Goal: Register for event/course

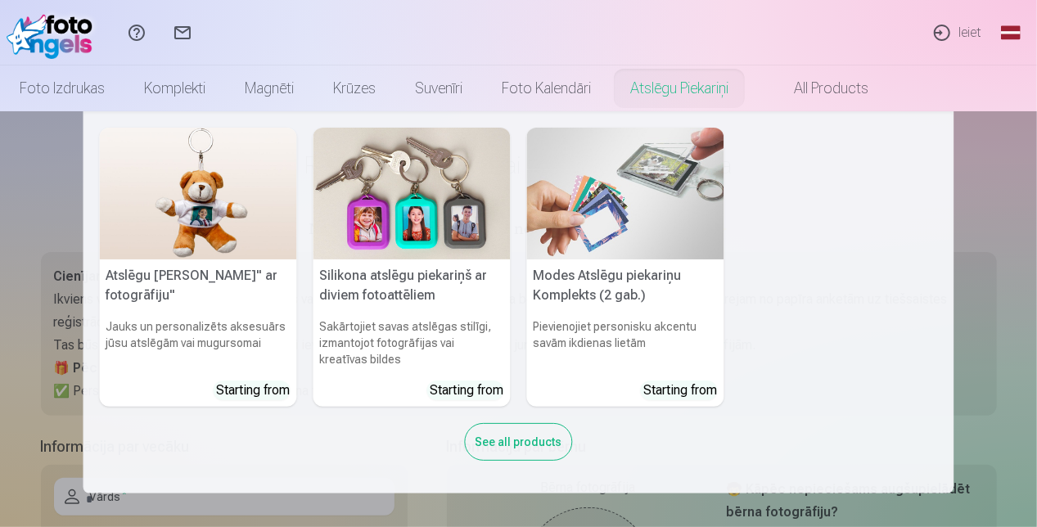
click at [532, 445] on div "See all products" at bounding box center [519, 442] width 108 height 38
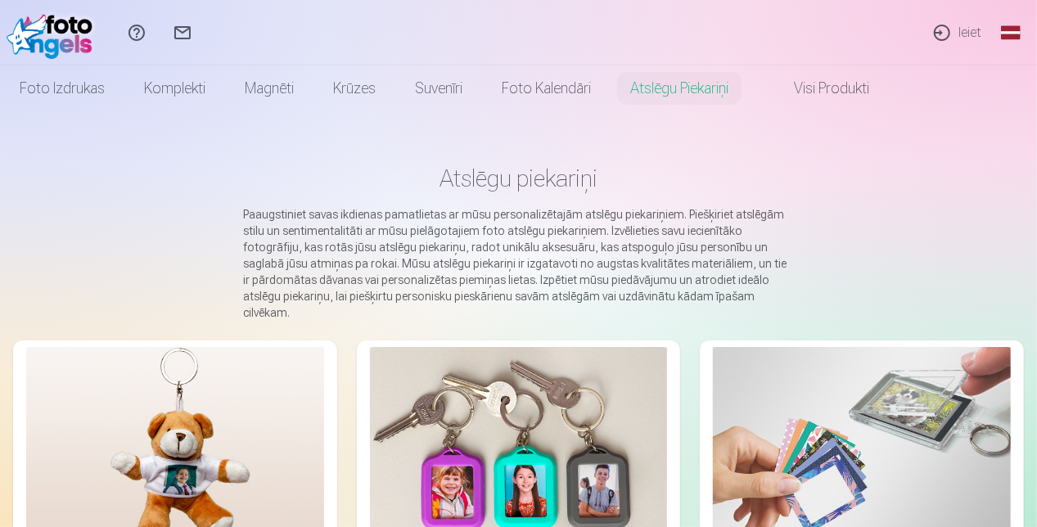
click at [970, 35] on link "Ieiet" at bounding box center [956, 32] width 75 height 65
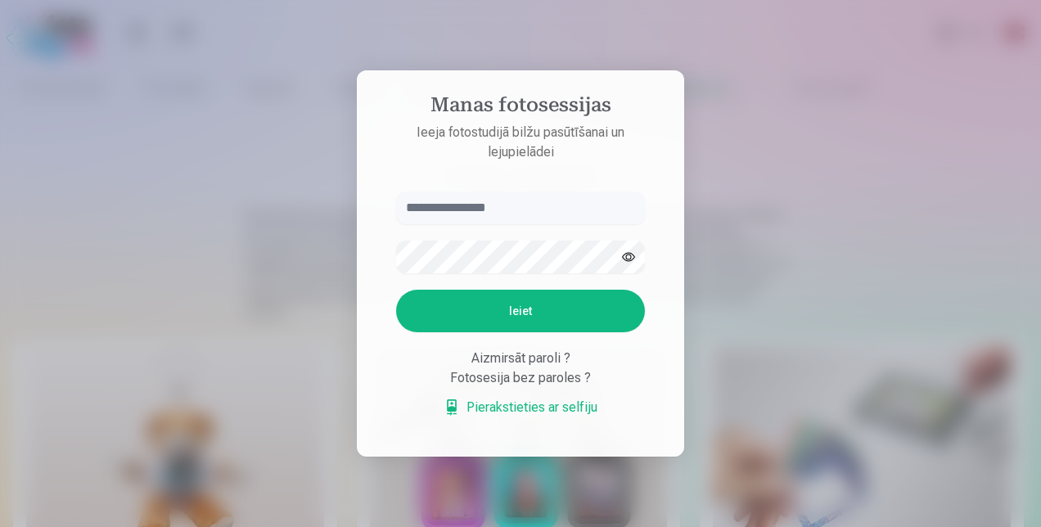
click at [316, 149] on div at bounding box center [520, 263] width 1041 height 527
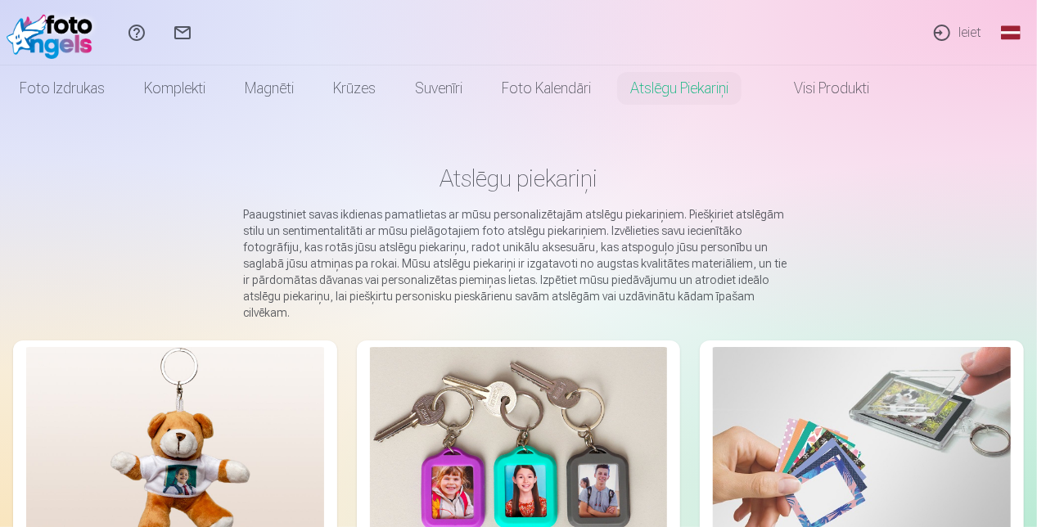
click at [963, 36] on link "Ieiet" at bounding box center [956, 32] width 75 height 65
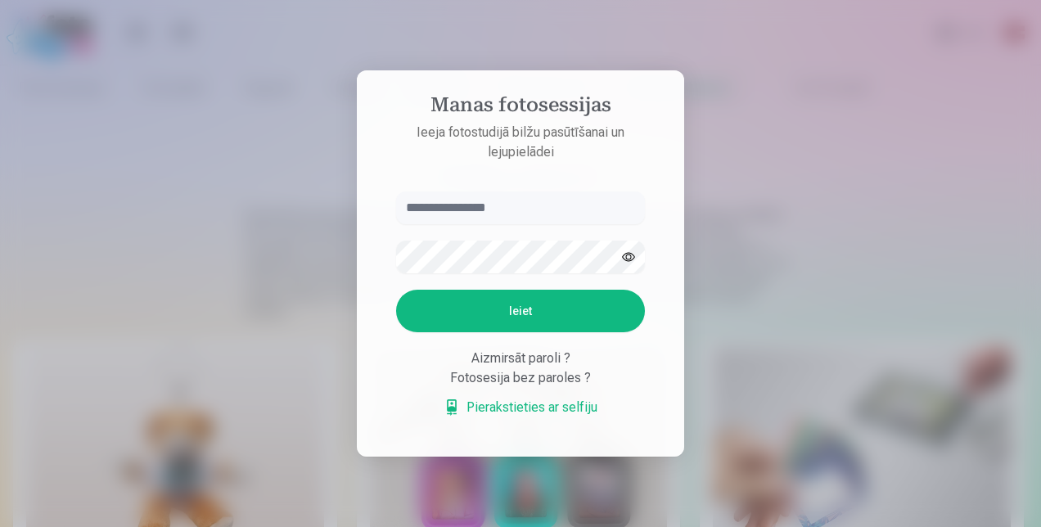
click at [524, 319] on button "Ieiet" at bounding box center [520, 311] width 249 height 43
click at [493, 201] on input "text" at bounding box center [520, 207] width 249 height 33
click at [524, 317] on button "Ieiet" at bounding box center [520, 311] width 249 height 43
click at [807, 128] on div at bounding box center [520, 263] width 1041 height 527
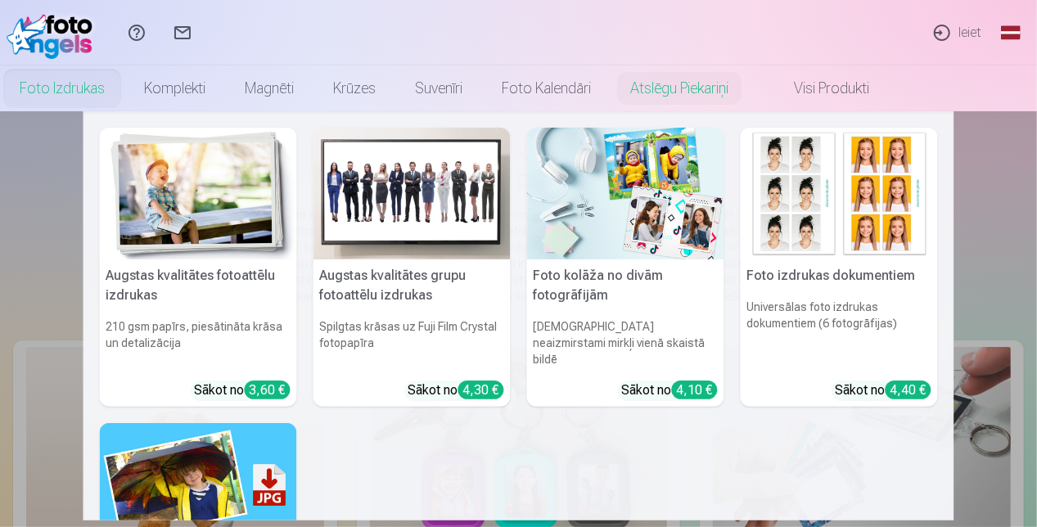
click at [50, 78] on link "Foto izdrukas" at bounding box center [62, 88] width 124 height 46
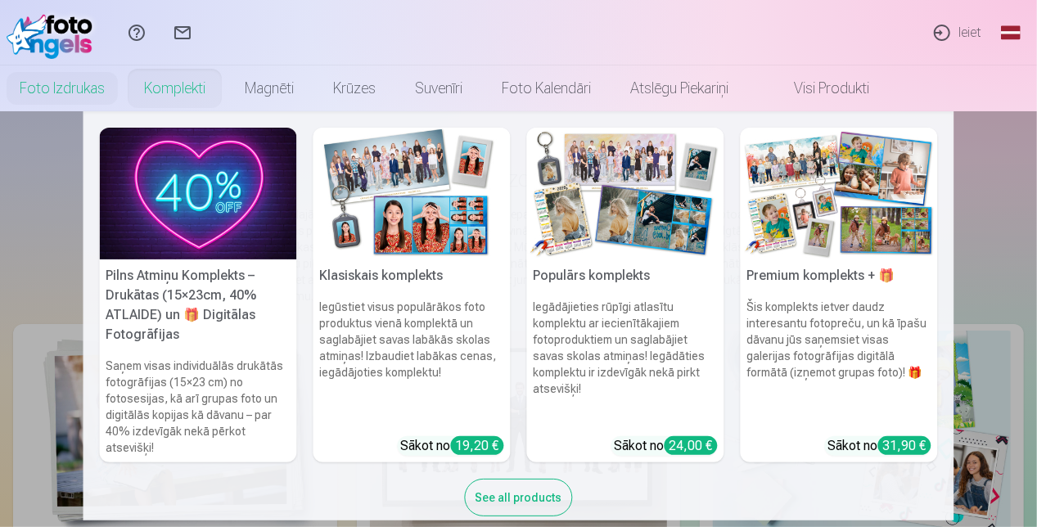
click at [160, 77] on link "Komplekti" at bounding box center [174, 88] width 101 height 46
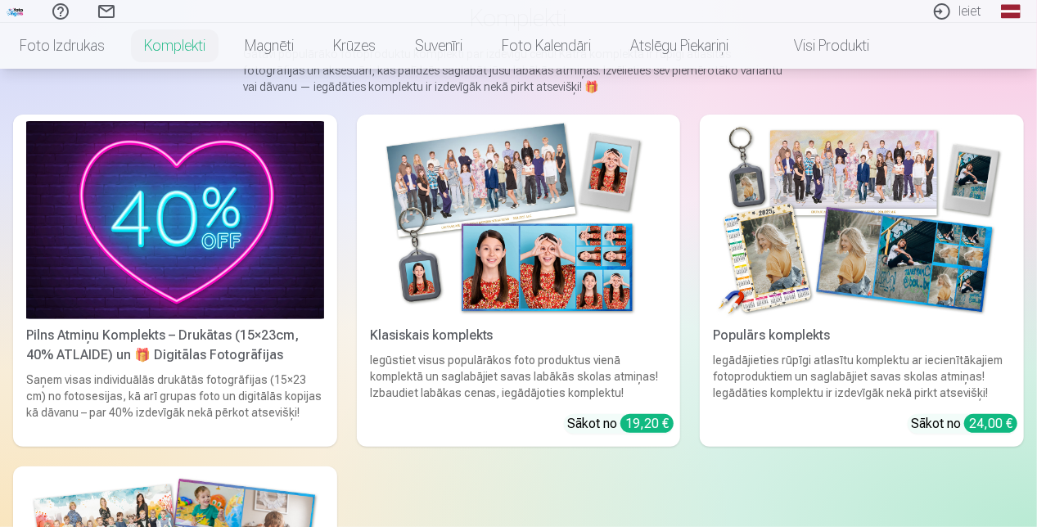
scroll to position [164, 0]
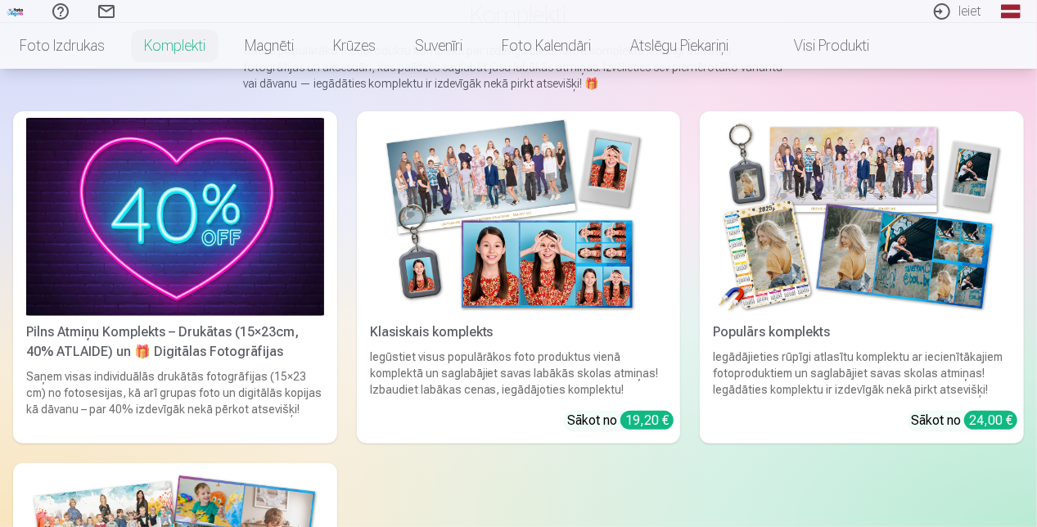
click at [207, 349] on div "Pilns Atmiņu Komplekts – Drukātas (15×23cm, 40% ATLAIDE) un 🎁 Digitālas Fotogrā…" at bounding box center [175, 341] width 311 height 39
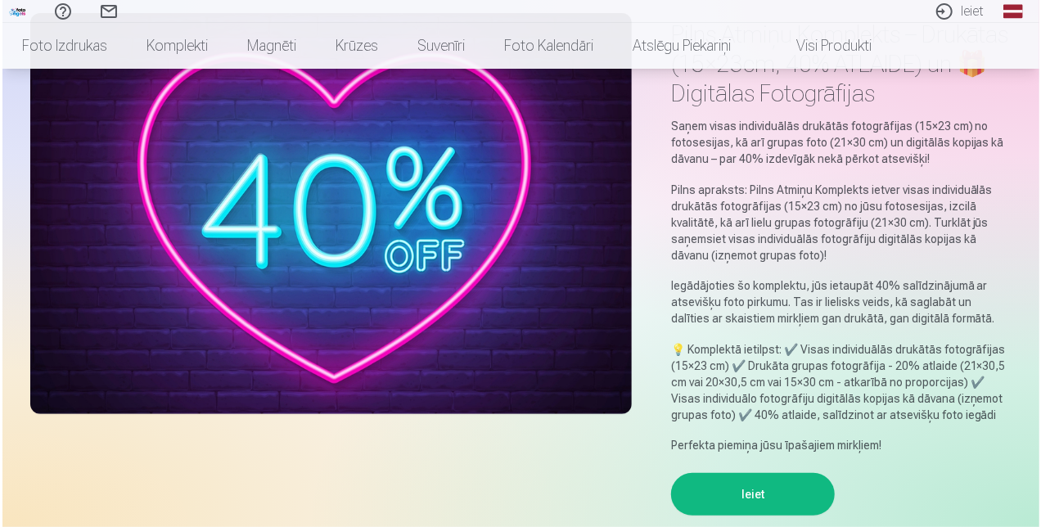
scroll to position [164, 0]
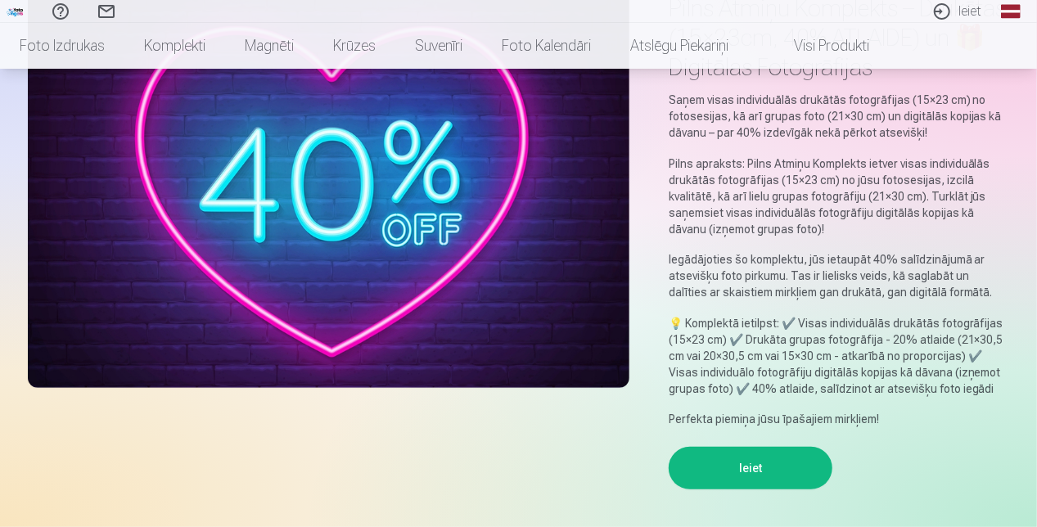
click at [792, 463] on button "Ieiet" at bounding box center [750, 468] width 164 height 43
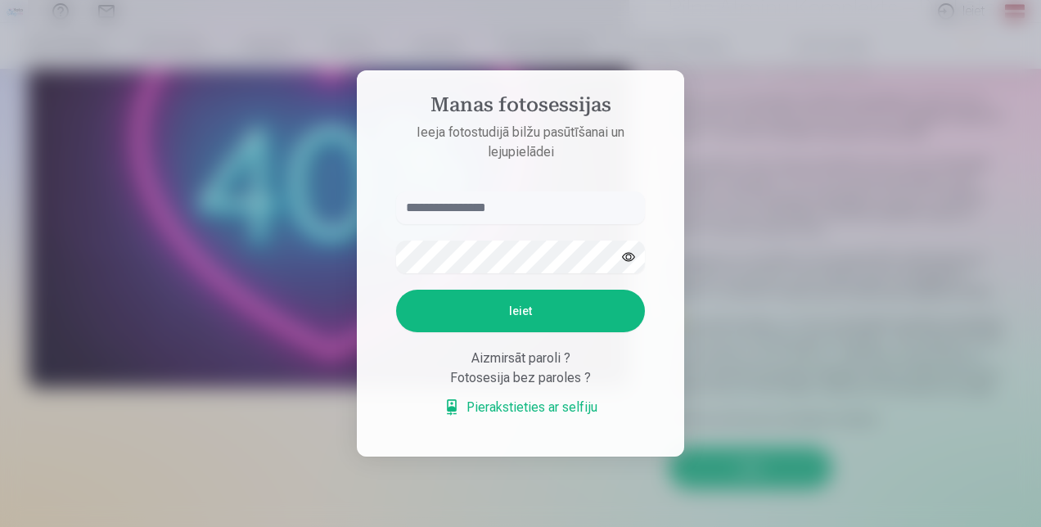
click at [528, 380] on div "Fotosesija bez paroles ?" at bounding box center [520, 378] width 249 height 20
click at [515, 362] on div "Aizmirsāt paroli ?" at bounding box center [520, 359] width 249 height 20
click at [506, 404] on link "Pierakstieties ar selfiju" at bounding box center [520, 408] width 154 height 20
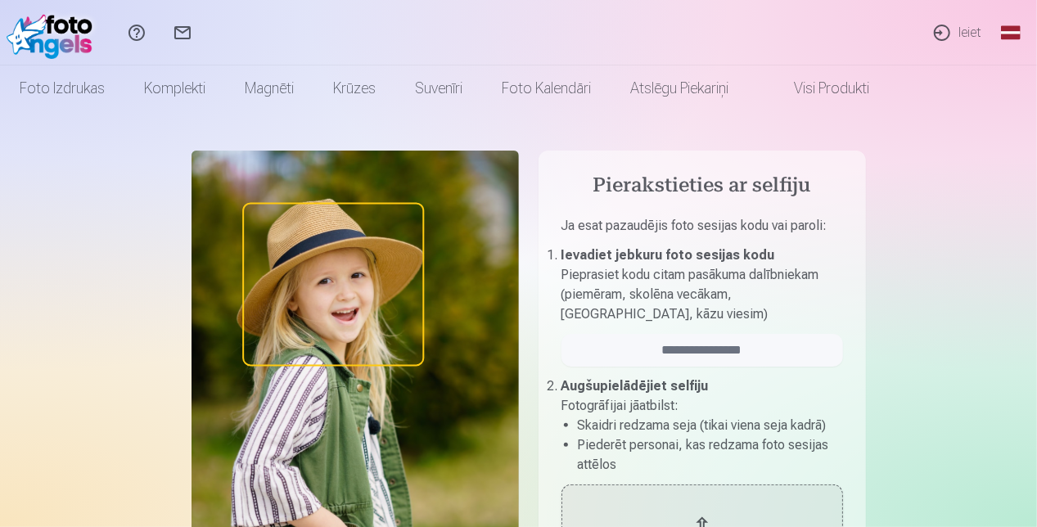
click at [950, 20] on link "Ieiet" at bounding box center [956, 32] width 75 height 65
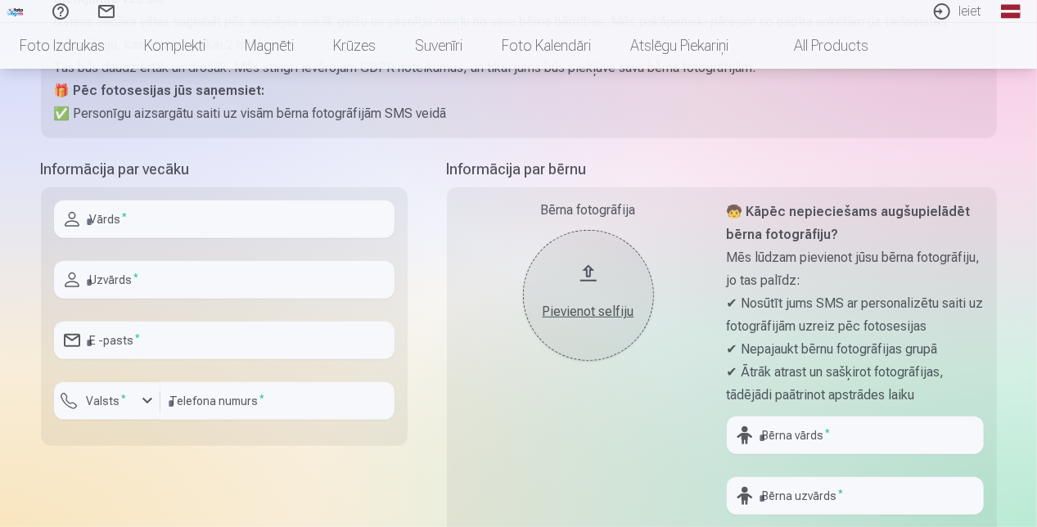
scroll to position [164, 0]
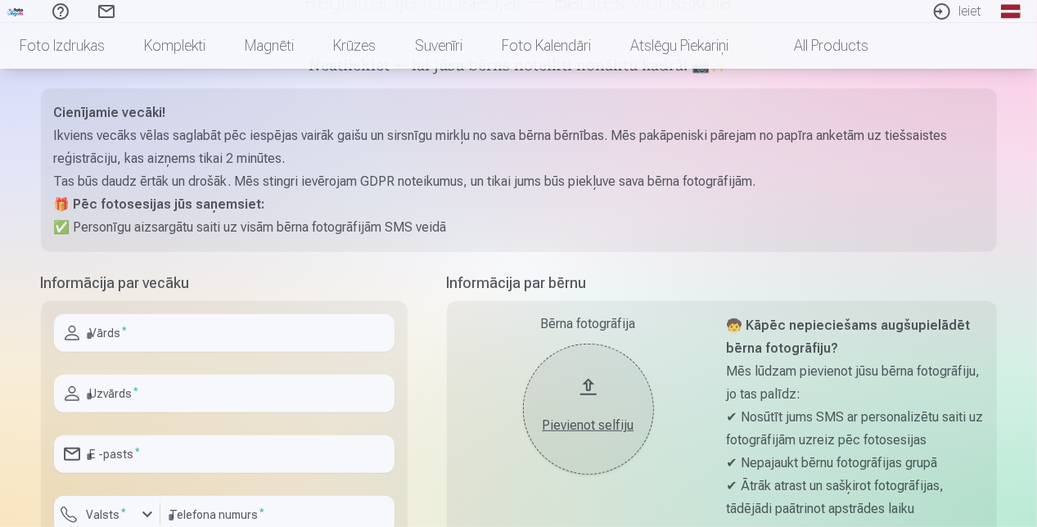
click at [159, 340] on input "text" at bounding box center [224, 333] width 340 height 38
type input "*******"
type input "*****"
type input "**********"
type input "********"
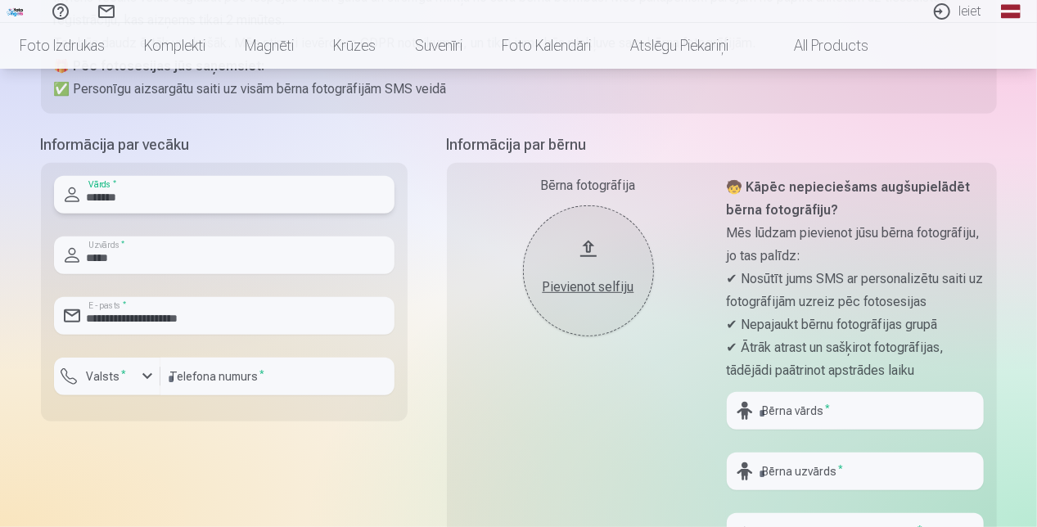
scroll to position [327, 0]
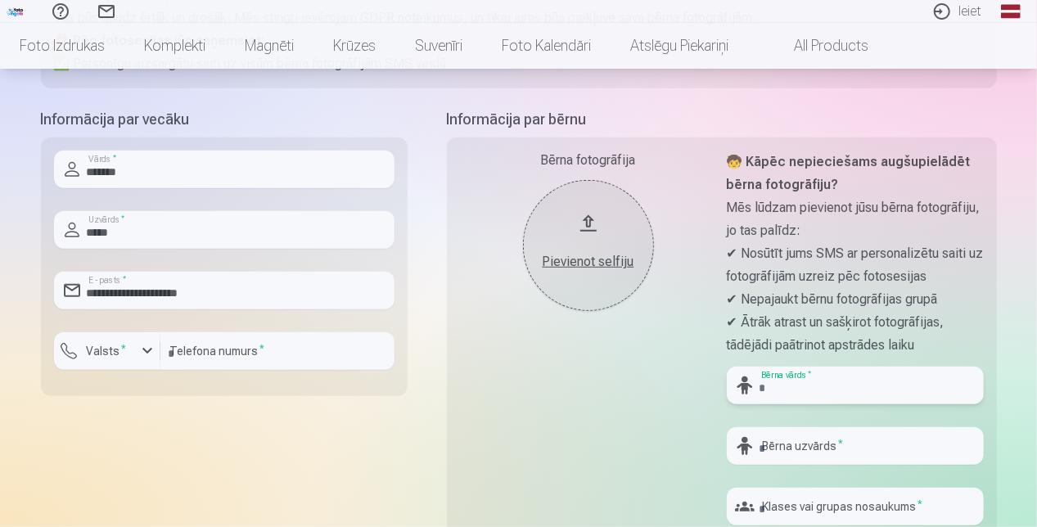
click at [841, 387] on input "text" at bounding box center [855, 386] width 257 height 38
type input "********"
click at [847, 465] on div at bounding box center [855, 471] width 257 height 13
click at [841, 454] on input "text" at bounding box center [855, 446] width 257 height 38
type input "*********"
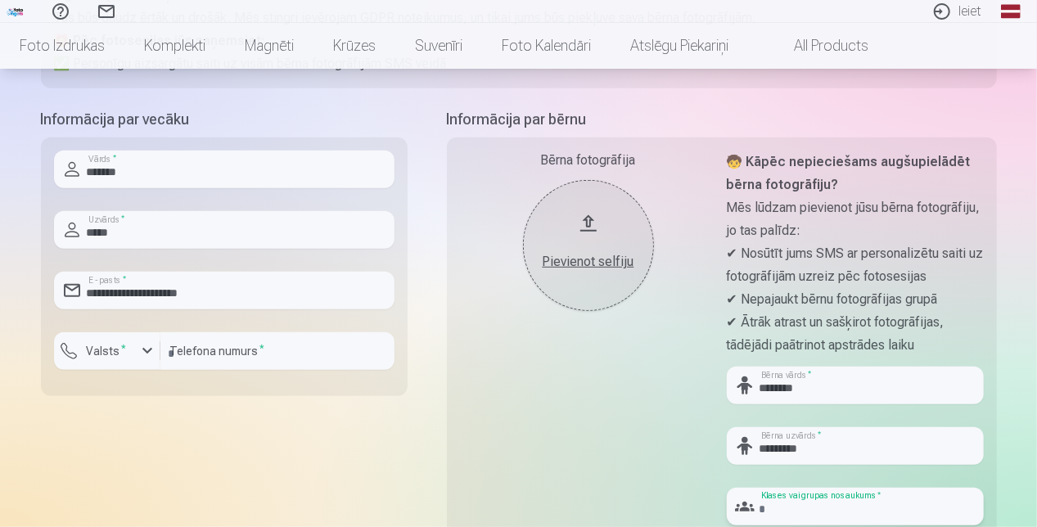
click at [873, 496] on input "text" at bounding box center [855, 507] width 257 height 38
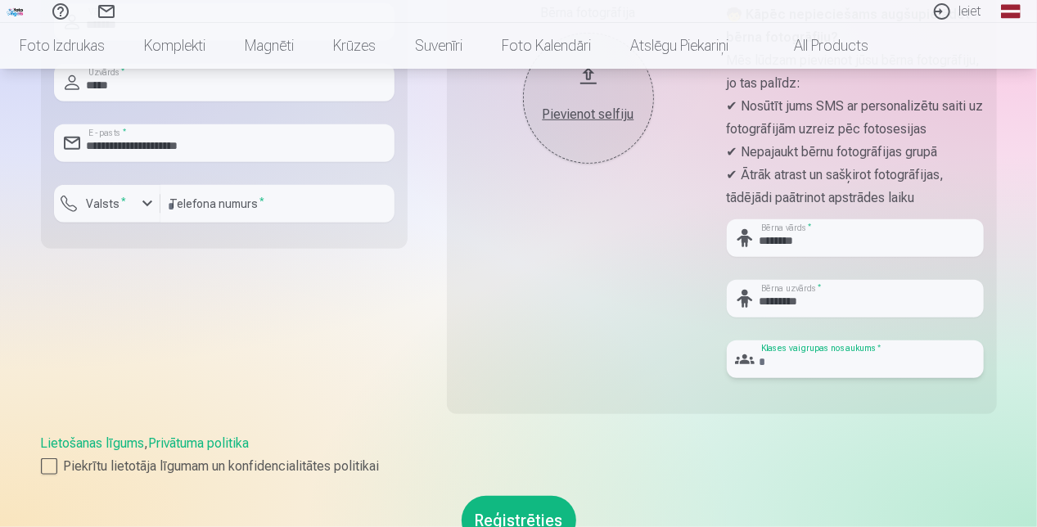
scroll to position [491, 0]
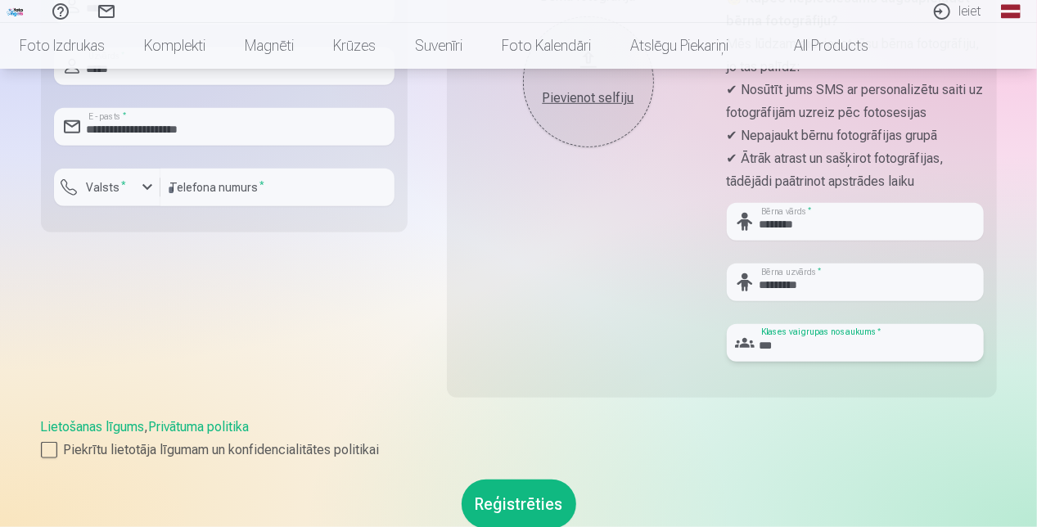
type input "***"
click at [618, 330] on div "Bērna fotogrāfija Pievienot selfiju" at bounding box center [588, 181] width 257 height 388
click at [43, 450] on div at bounding box center [49, 450] width 16 height 16
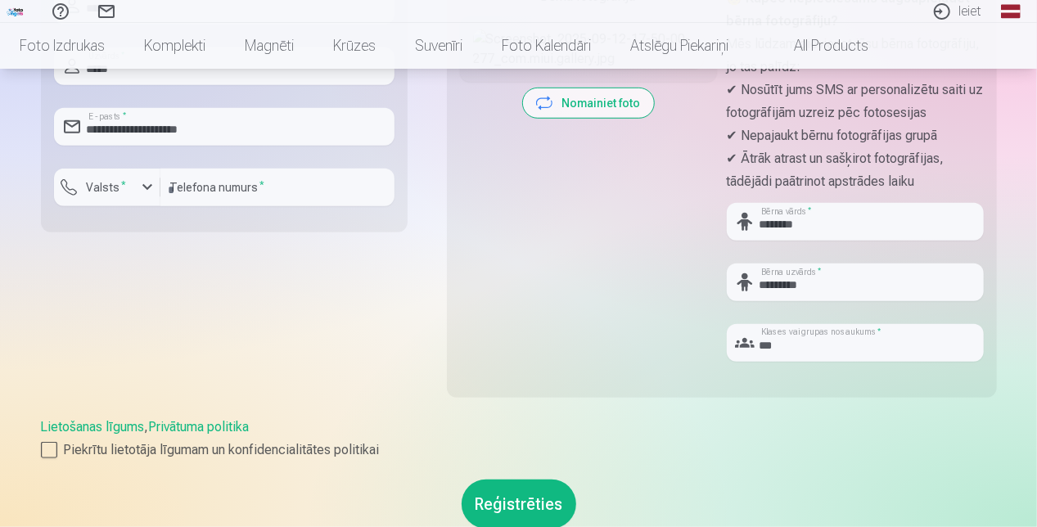
click at [532, 493] on button "Reģistrēties" at bounding box center [518, 503] width 115 height 49
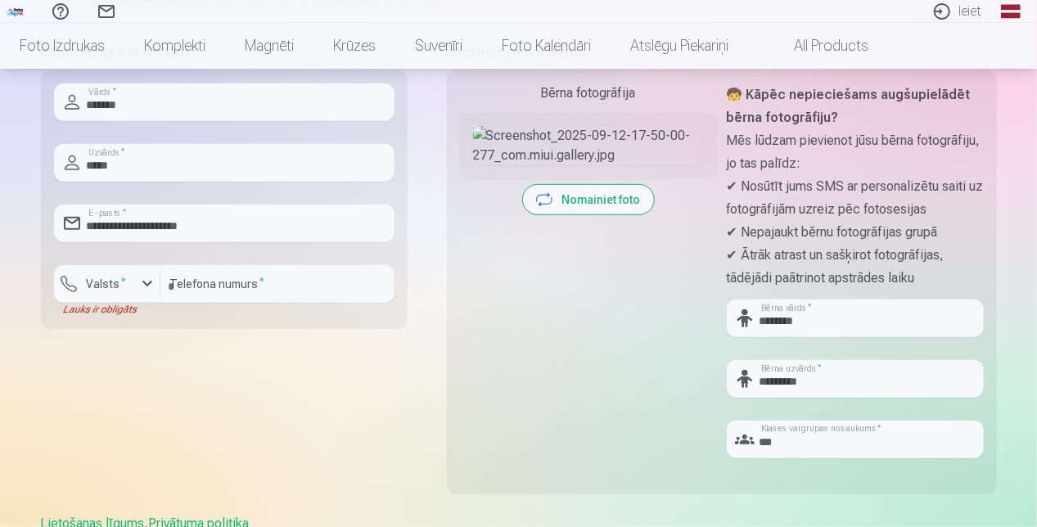
scroll to position [409, 0]
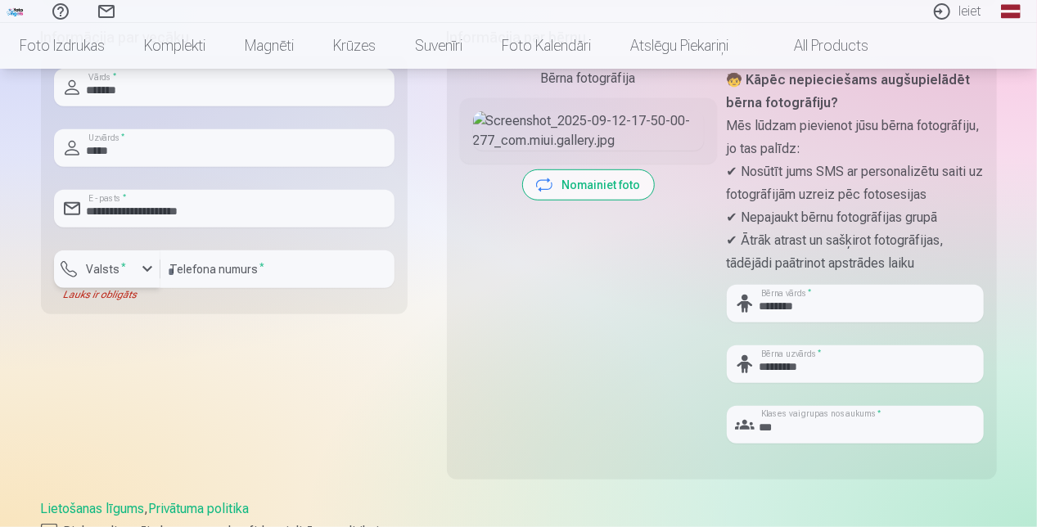
click at [149, 271] on div "button" at bounding box center [147, 269] width 20 height 20
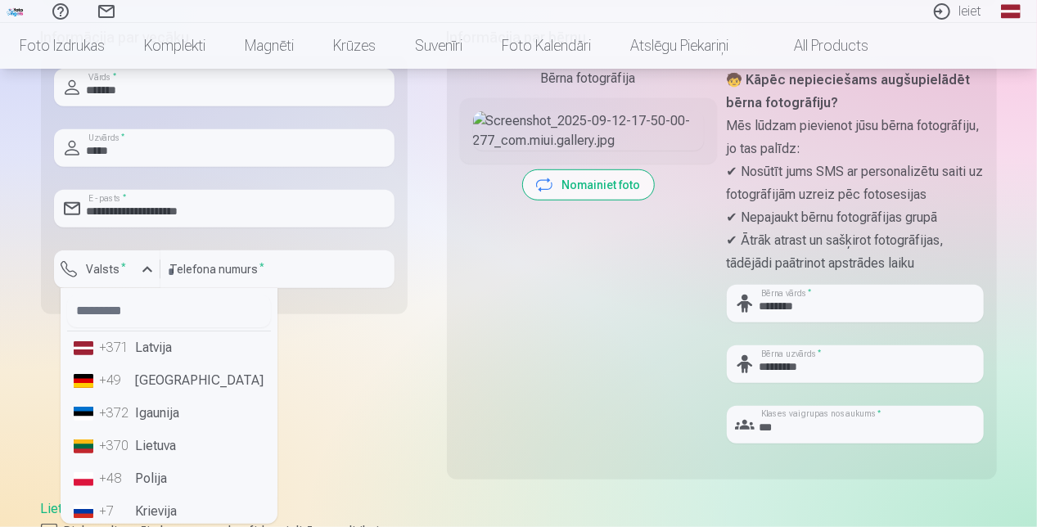
click at [153, 351] on li "+371 Latvija" at bounding box center [169, 347] width 204 height 33
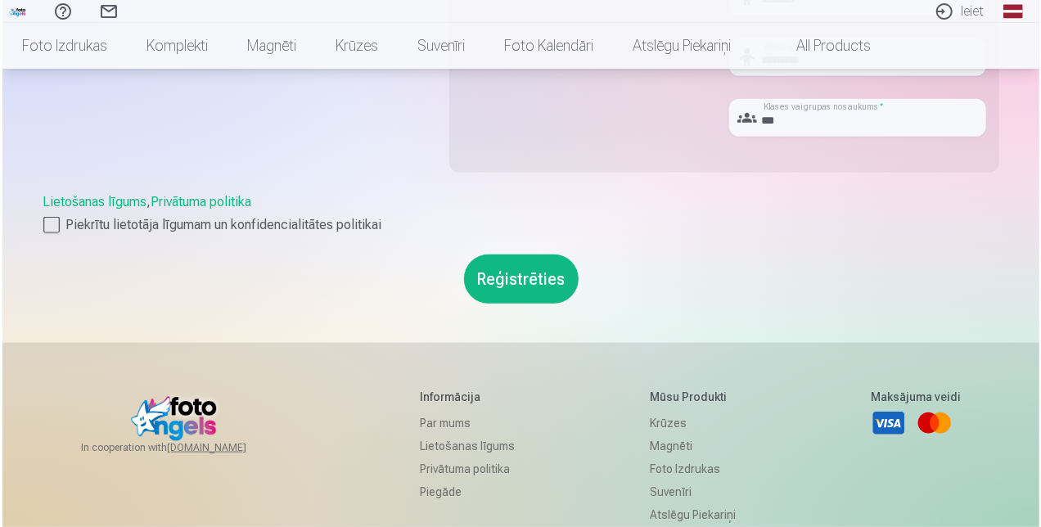
scroll to position [736, 0]
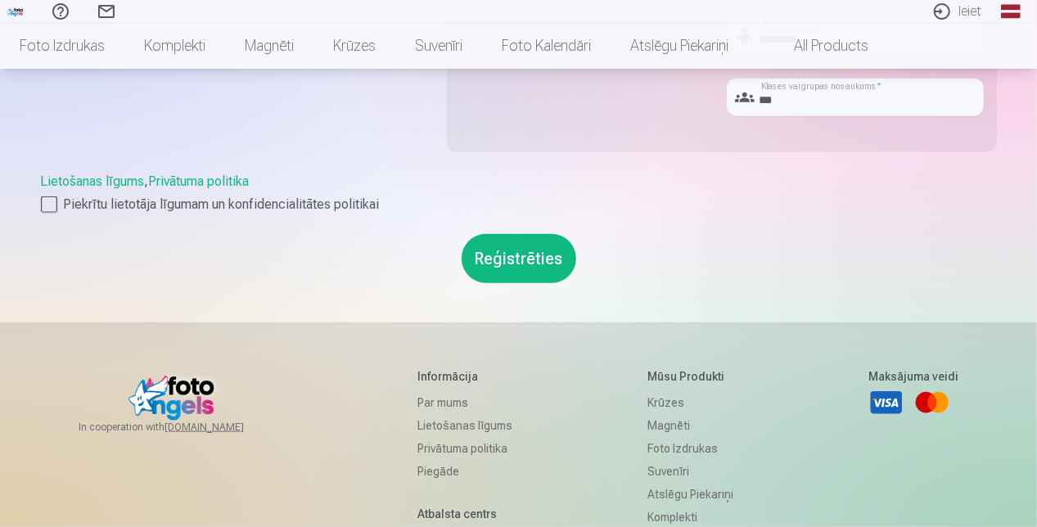
click at [486, 261] on button "Reģistrēties" at bounding box center [518, 258] width 115 height 49
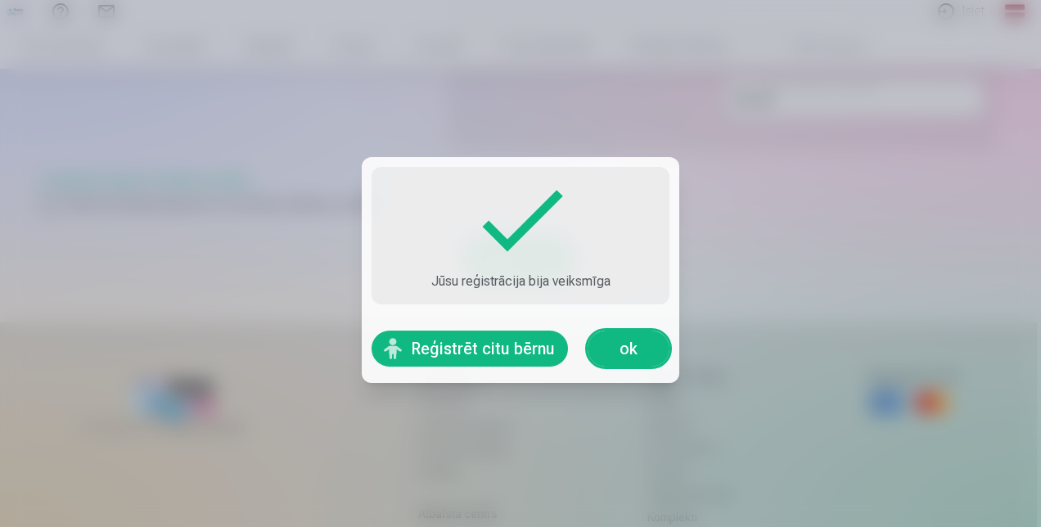
click at [617, 352] on link "ok" at bounding box center [628, 349] width 82 height 36
